Goal: Complete application form: Complete application form

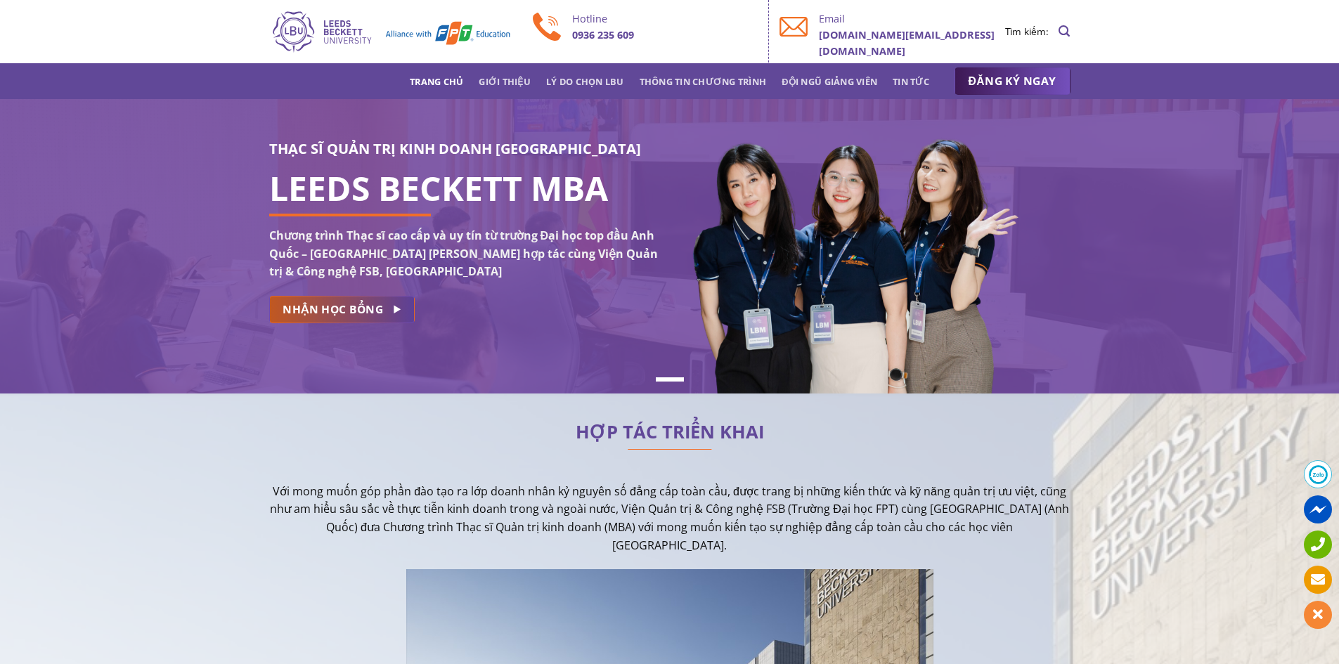
click at [369, 320] on link "NHẬN HỌC BỔNG" at bounding box center [341, 309] width 145 height 27
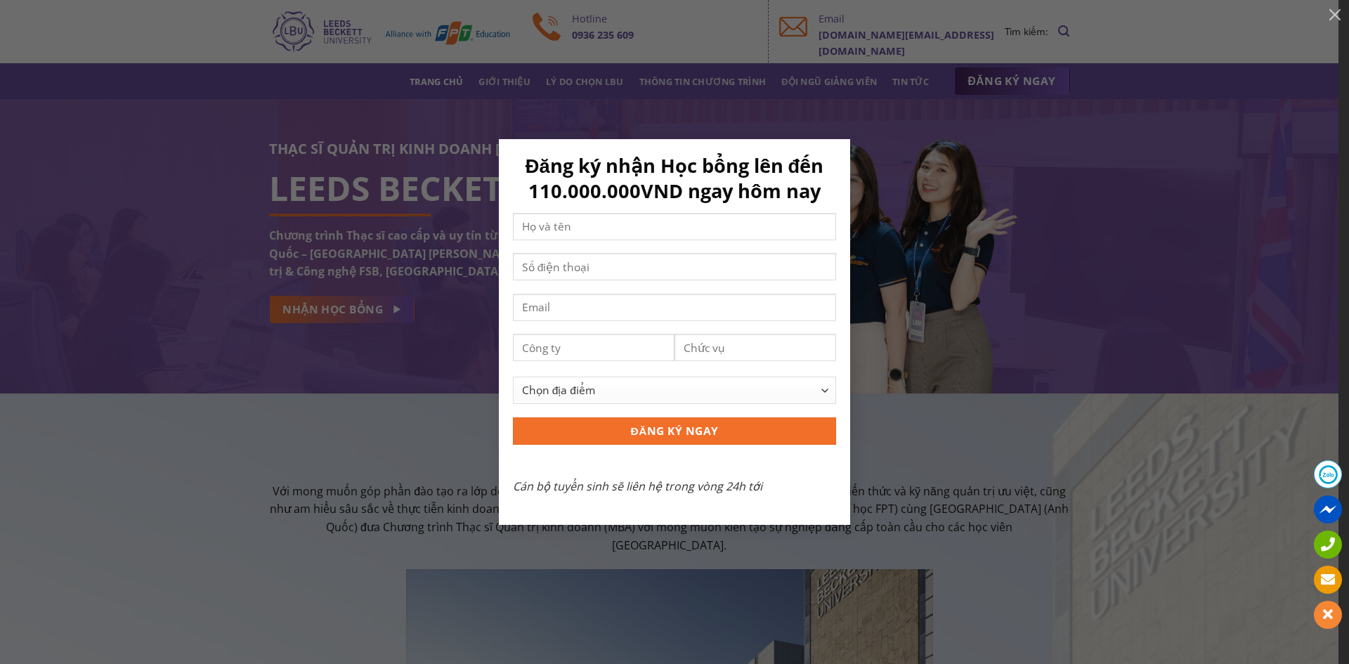
click at [970, 476] on div "Đăng ký nhận Học bổng lên đến 110.000.000VND ngay hôm nay Chọn địa điểm [GEOGRA…" at bounding box center [674, 331] width 1307 height 385
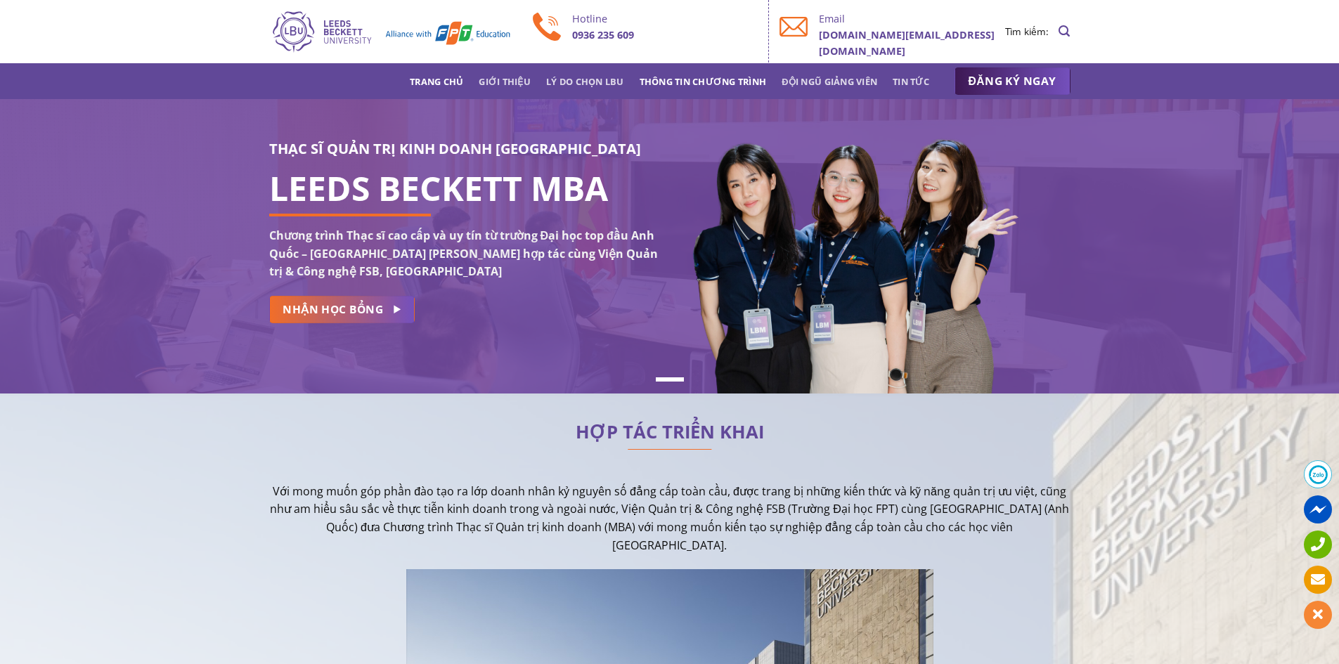
click at [724, 83] on link "Thông tin chương trình" at bounding box center [702, 81] width 127 height 25
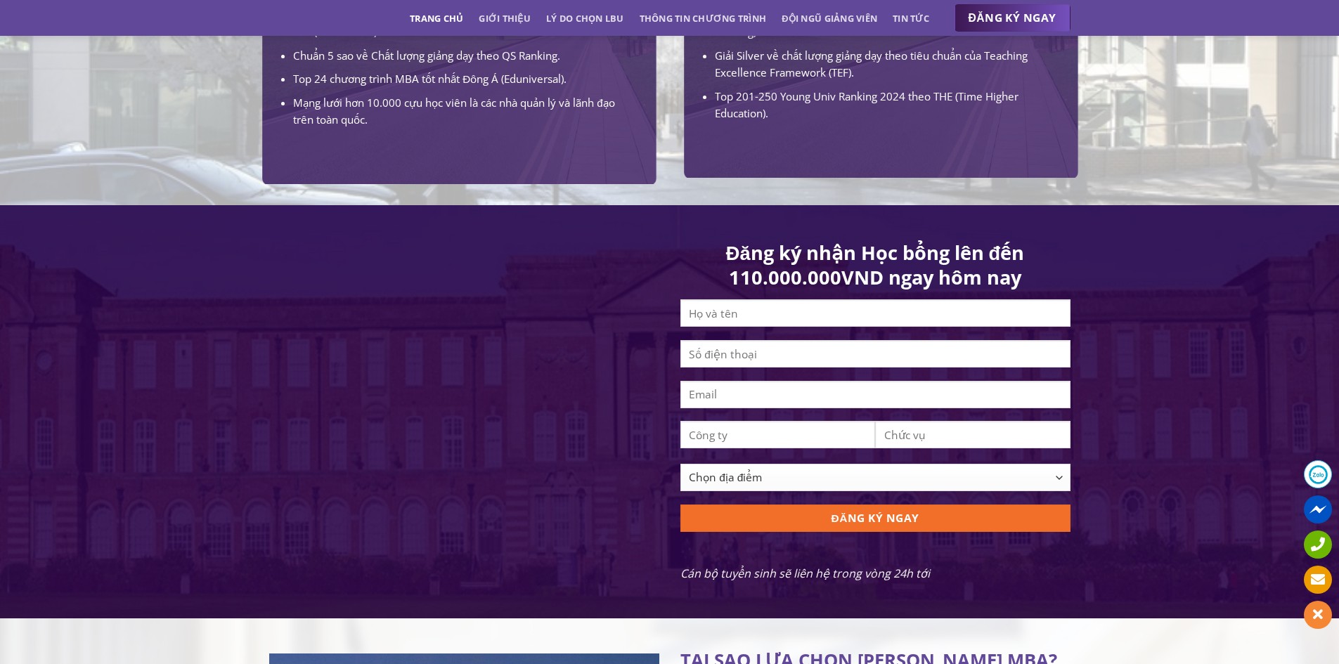
scroll to position [1183, 0]
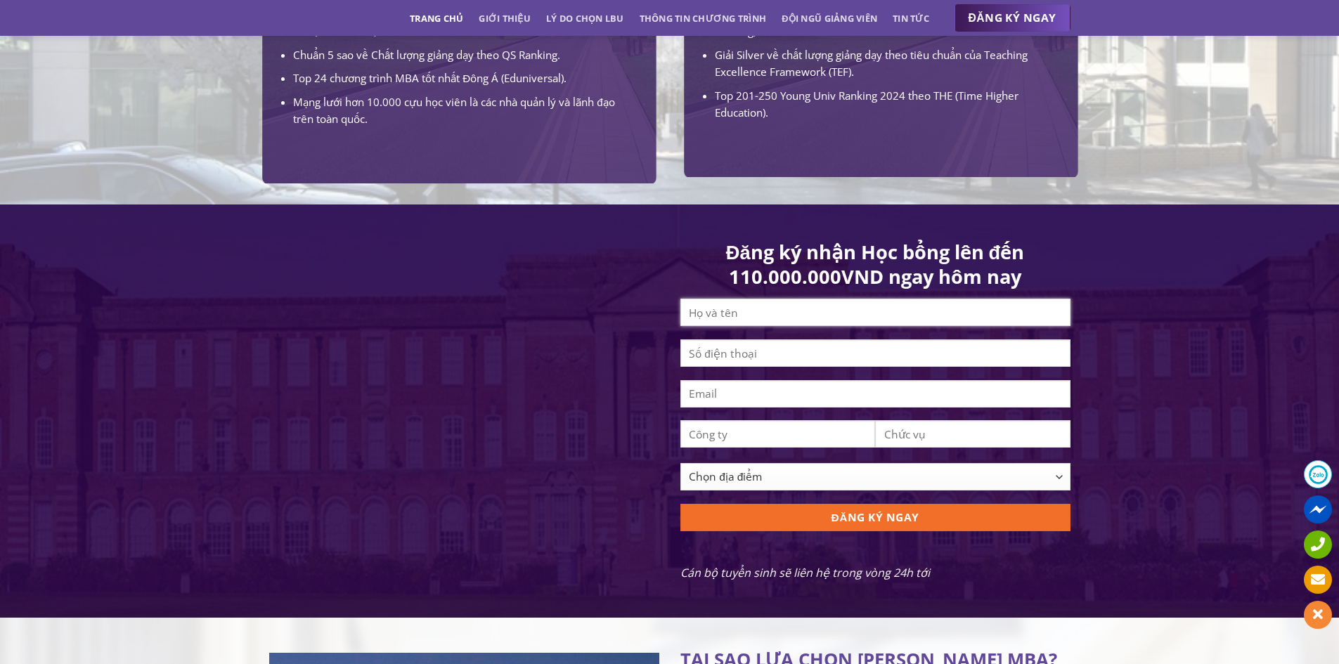
click at [736, 318] on input "Contact form" at bounding box center [875, 312] width 390 height 27
type input "t"
type input "[PERSON_NAME]"
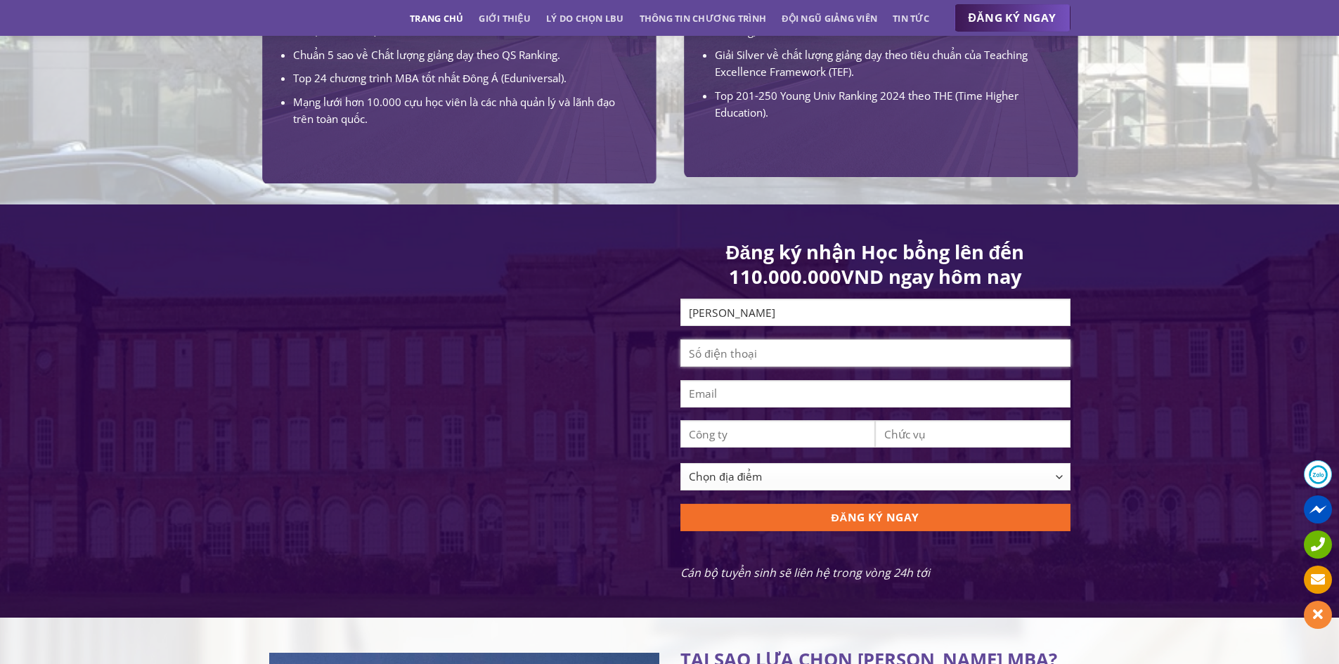
click at [727, 364] on input "Contact form" at bounding box center [875, 352] width 390 height 27
type input "0908766533"
click at [738, 406] on input "Contact form" at bounding box center [875, 393] width 390 height 27
type input "[EMAIL_ADDRESS][DOMAIN_NAME]"
click at [725, 443] on input "Contact form" at bounding box center [777, 433] width 195 height 27
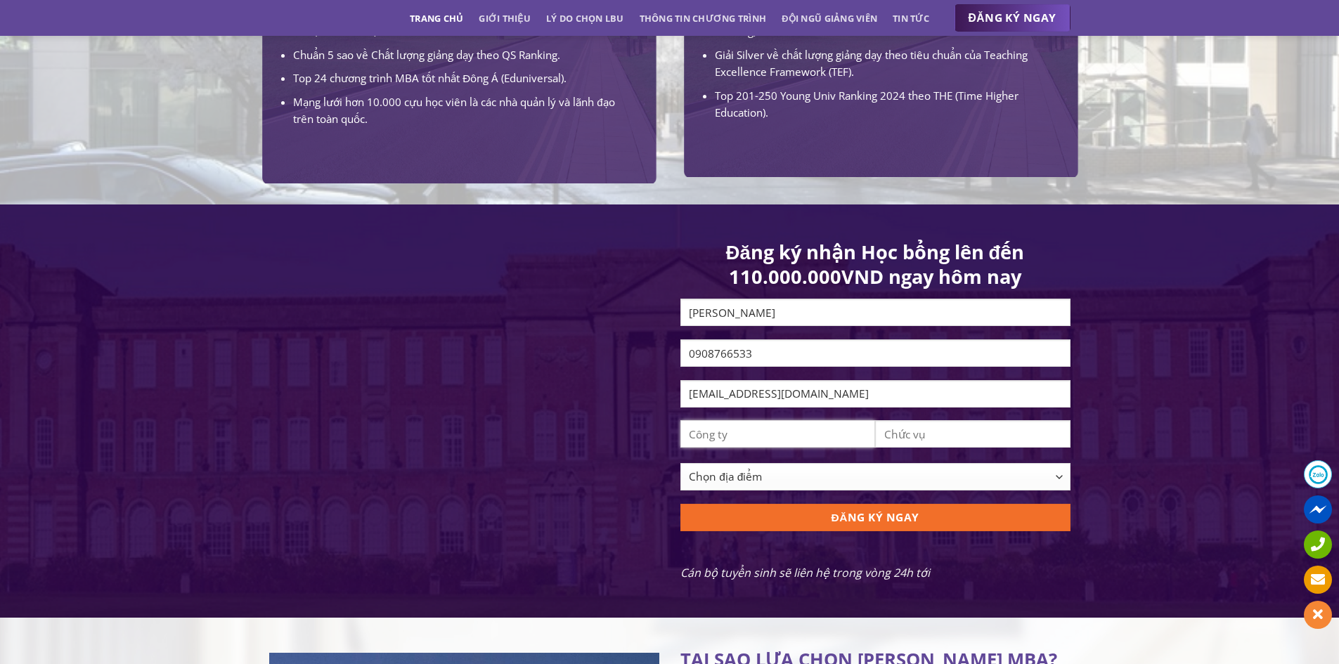
type input "P"
type input "FPT"
click at [1009, 443] on input "Contact form" at bounding box center [972, 433] width 195 height 27
type input "Business Analyst"
click at [909, 490] on select "Chọn địa điểm [GEOGRAPHIC_DATA] [GEOGRAPHIC_DATA] [GEOGRAPHIC_DATA] [GEOGRAPHIC…" at bounding box center [875, 476] width 390 height 27
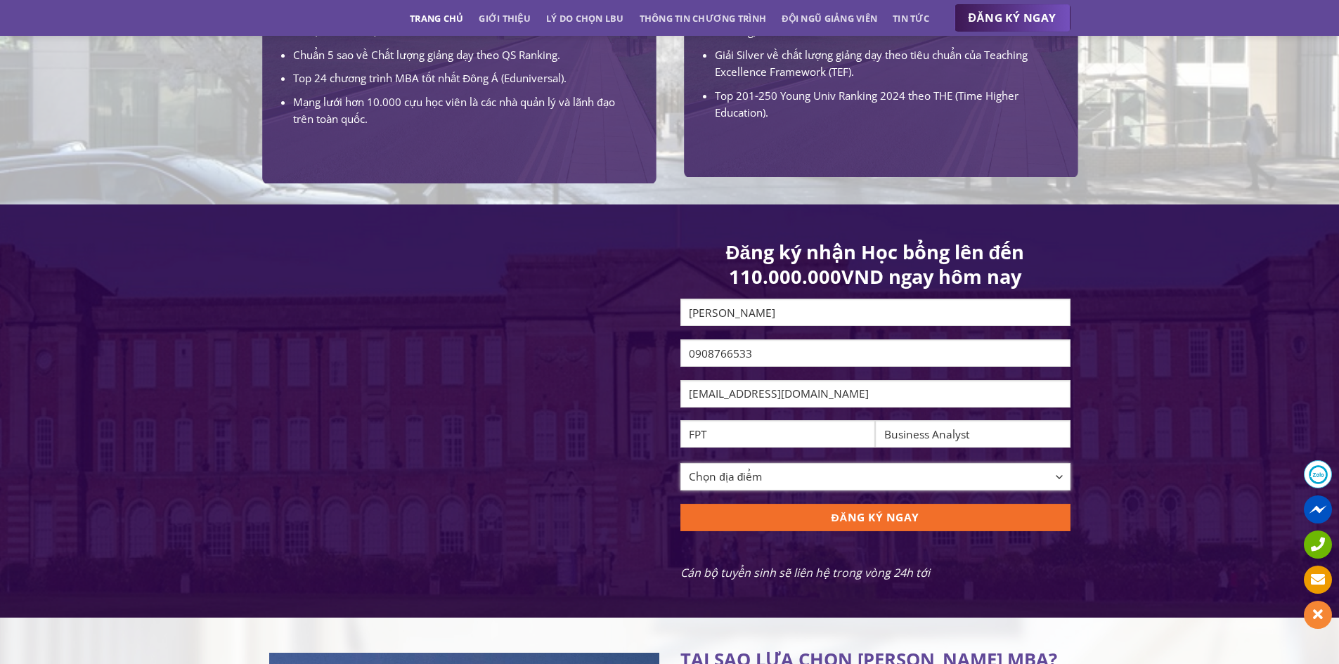
select select "[GEOGRAPHIC_DATA][PERSON_NAME]"
click at [680, 474] on select "Chọn địa điểm [GEOGRAPHIC_DATA] [GEOGRAPHIC_DATA] [GEOGRAPHIC_DATA] [GEOGRAPHIC…" at bounding box center [875, 476] width 390 height 27
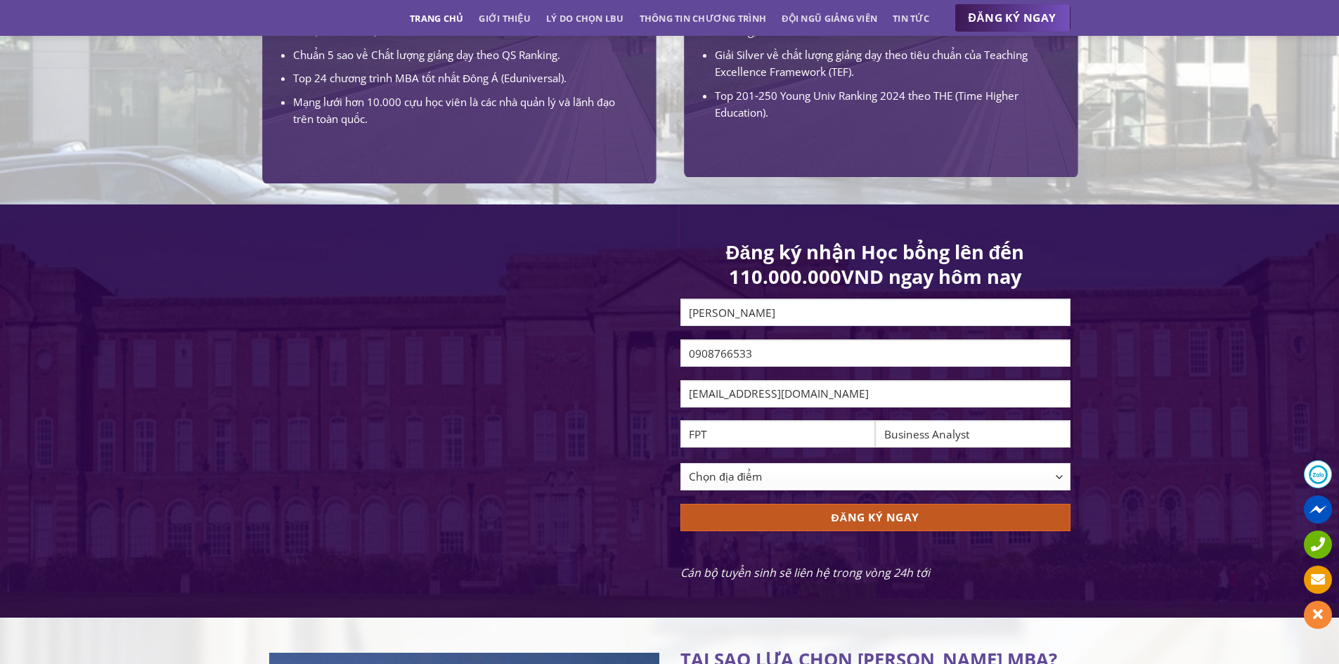
click at [862, 528] on input "ĐĂNG KÝ NGAY" at bounding box center [875, 517] width 390 height 27
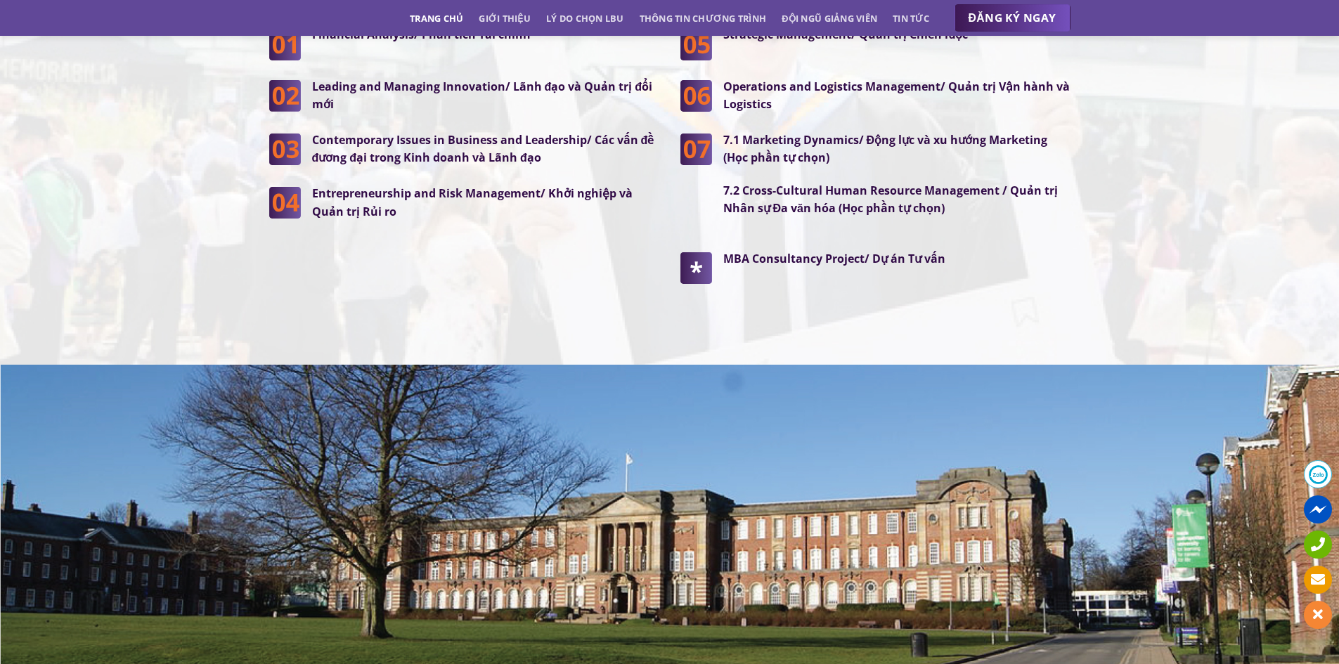
scroll to position [3713, 0]
